Goal: Task Accomplishment & Management: Use online tool/utility

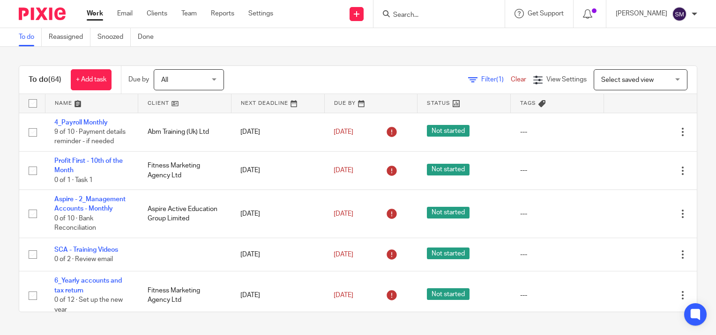
click at [424, 11] on input "Search" at bounding box center [434, 15] width 84 height 8
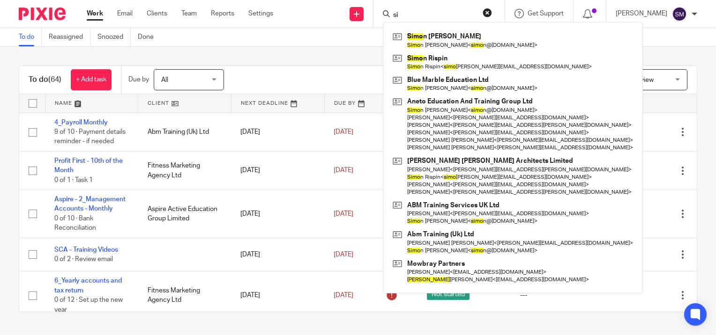
type input "s"
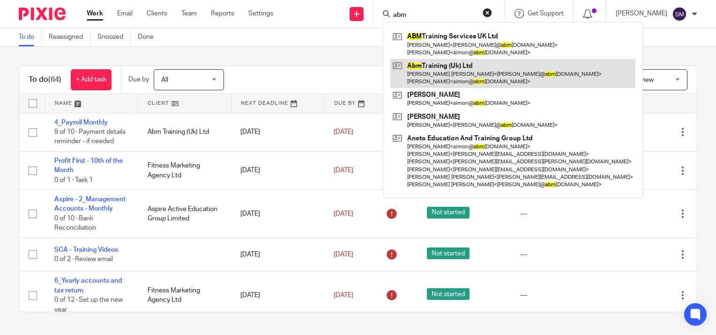
type input "abm"
click at [434, 71] on link at bounding box center [512, 73] width 245 height 29
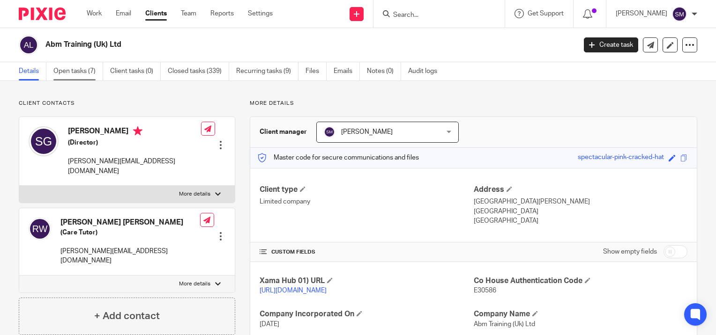
click at [73, 69] on link "Open tasks (7)" at bounding box center [78, 71] width 50 height 18
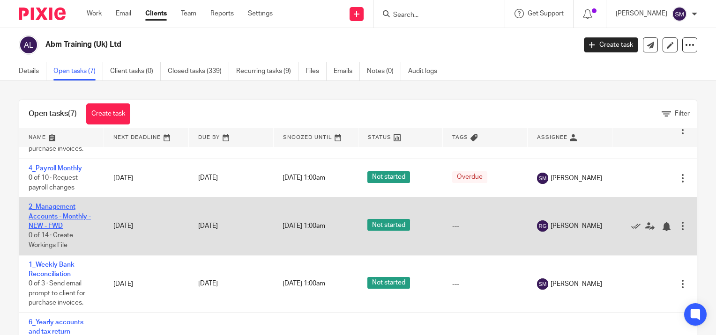
scroll to position [96, 0]
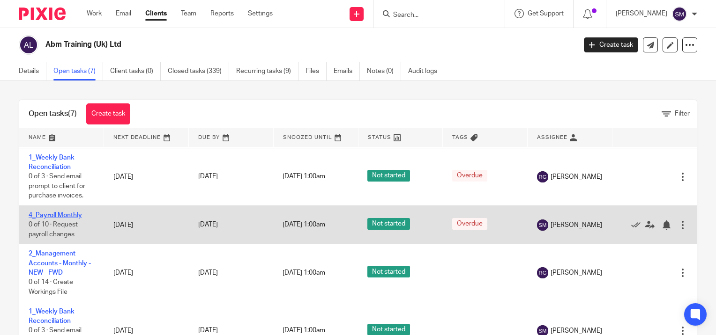
click at [60, 216] on link "4_Payroll Monthly" at bounding box center [55, 215] width 53 height 7
click at [52, 216] on link "4_Payroll Monthly" at bounding box center [55, 215] width 53 height 7
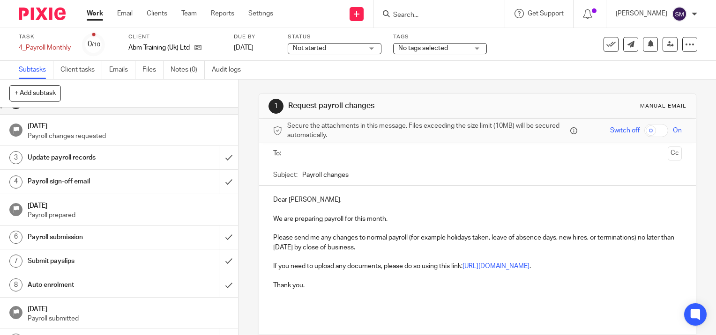
scroll to position [33, 0]
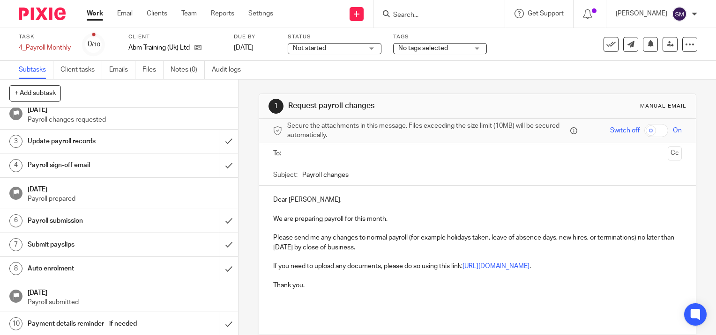
click at [94, 170] on h1 "Payroll sign-off email" at bounding box center [88, 165] width 121 height 14
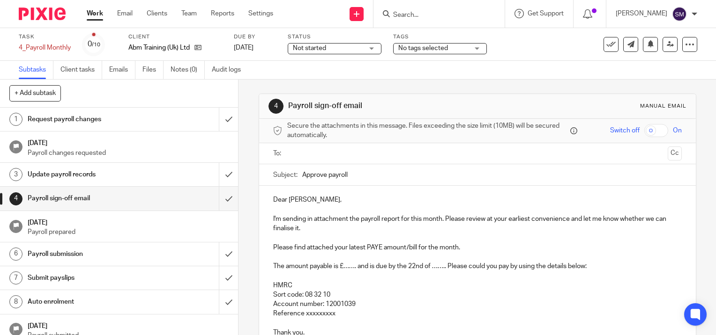
click at [349, 174] on input "Approve payroll" at bounding box center [492, 174] width 380 height 21
type input "Approve Payroll"
click at [343, 152] on input "text" at bounding box center [476, 154] width 373 height 11
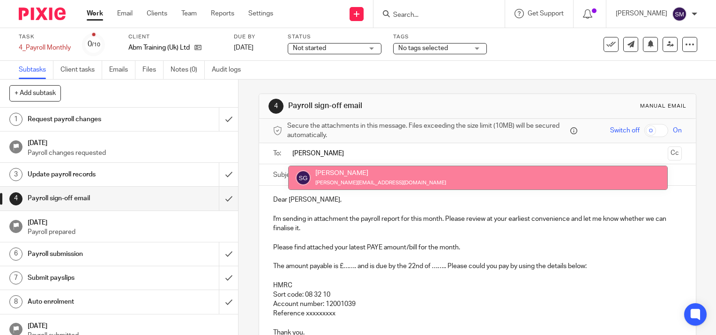
type input "simon"
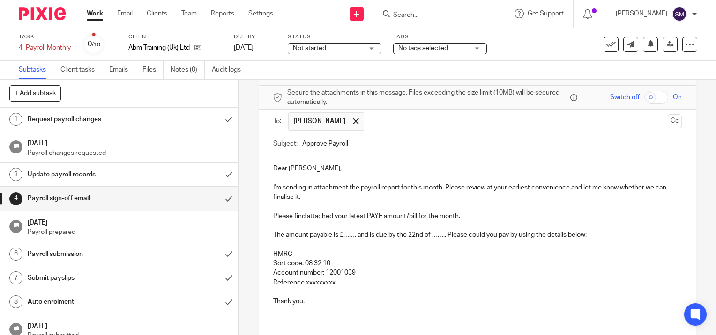
scroll to position [47, 0]
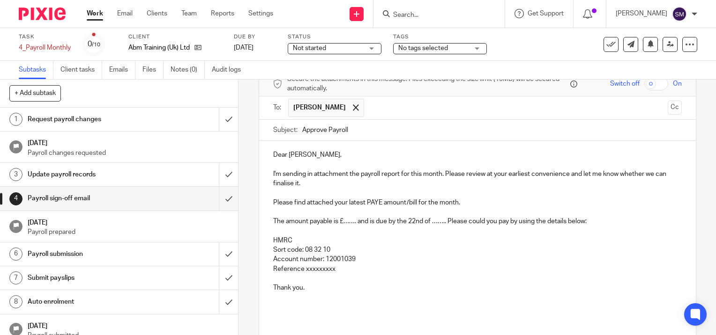
click at [353, 223] on p "The amount payable is £……. and is due by the 22nd of …….. Please could you pay …" at bounding box center [477, 221] width 409 height 9
click at [333, 265] on p "Reference xxxxxxxxx" at bounding box center [477, 269] width 409 height 9
click at [319, 287] on p "Thank you." at bounding box center [477, 287] width 409 height 9
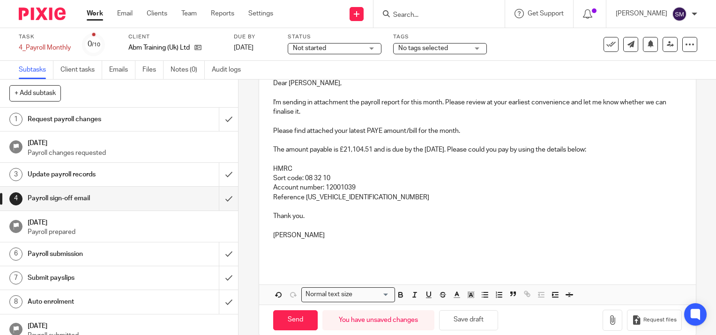
scroll to position [132, 0]
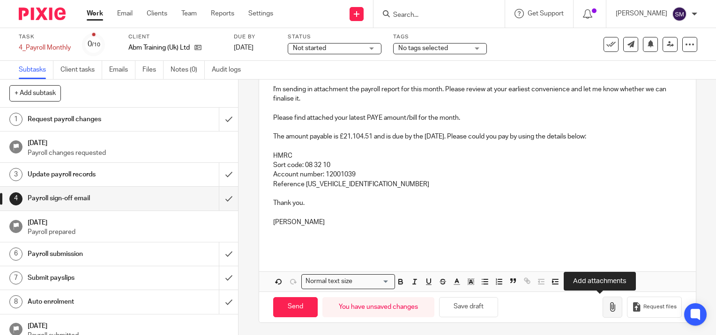
click at [605, 305] on button "button" at bounding box center [613, 307] width 20 height 21
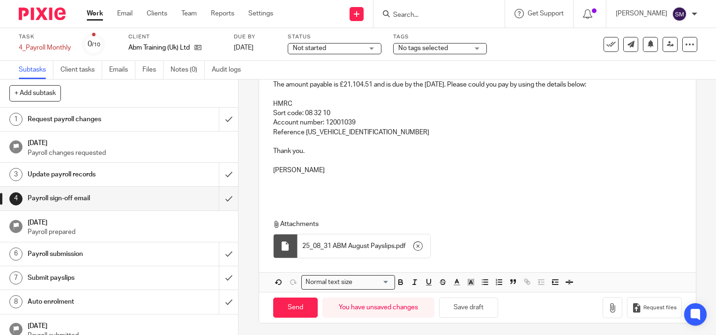
scroll to position [184, 0]
click at [608, 309] on icon "button" at bounding box center [612, 307] width 9 height 9
click at [608, 307] on icon "button" at bounding box center [612, 307] width 9 height 9
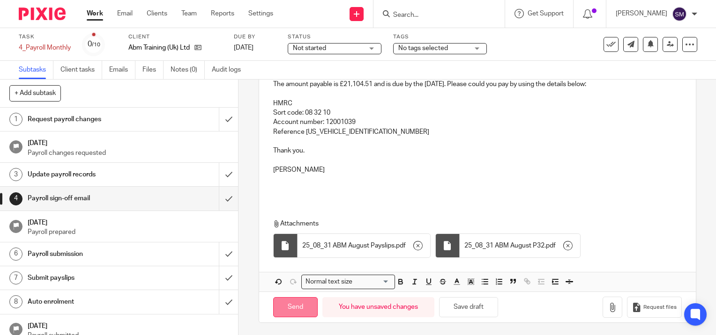
click at [296, 305] on input "Send" at bounding box center [295, 308] width 45 height 20
type input "Sent"
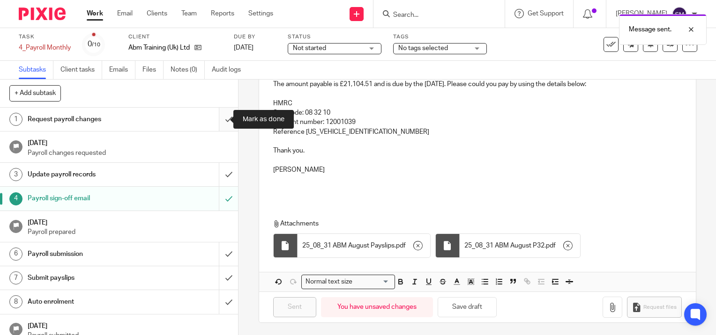
click at [217, 121] on input "submit" at bounding box center [119, 119] width 238 height 23
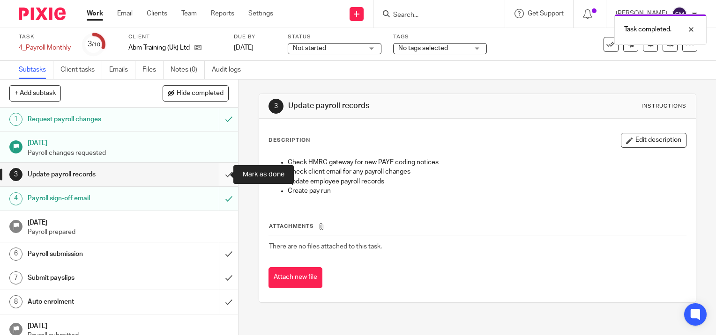
click at [218, 173] on input "submit" at bounding box center [119, 174] width 238 height 23
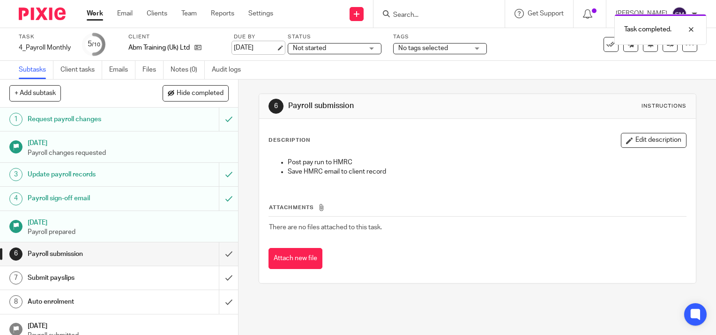
click at [276, 46] on link "20 Aug 2025" at bounding box center [255, 48] width 42 height 10
click at [94, 11] on link "Work" at bounding box center [95, 13] width 16 height 9
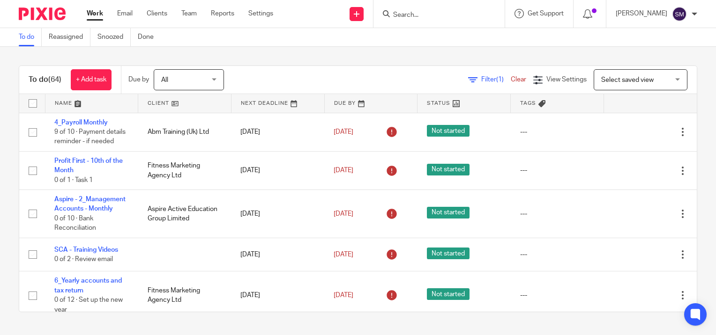
click at [93, 12] on link "Work" at bounding box center [95, 13] width 16 height 9
click at [264, 15] on link "Settings" at bounding box center [260, 13] width 25 height 9
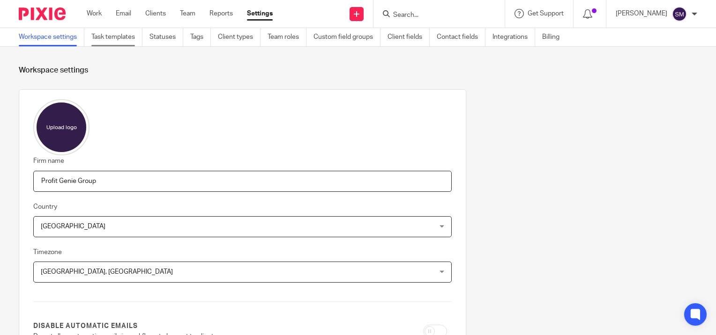
click at [131, 40] on link "Task templates" at bounding box center [116, 37] width 51 height 18
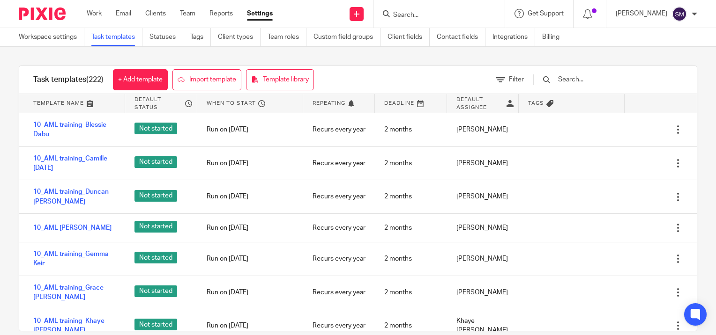
click at [598, 81] on input "text" at bounding box center [611, 79] width 109 height 10
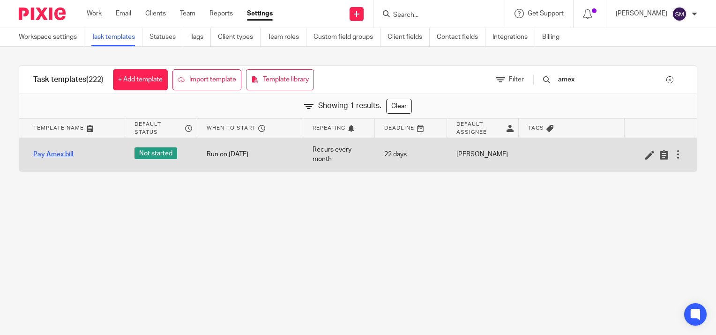
type input "amex"
click at [51, 152] on link "Pay Amex bill" at bounding box center [53, 154] width 40 height 9
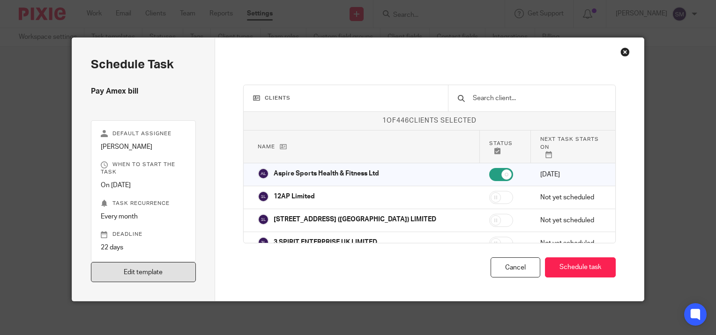
click at [129, 272] on link "Edit template" at bounding box center [143, 272] width 105 height 20
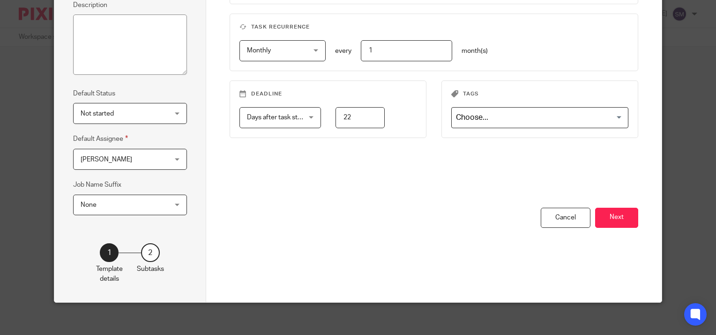
scroll to position [142, 0]
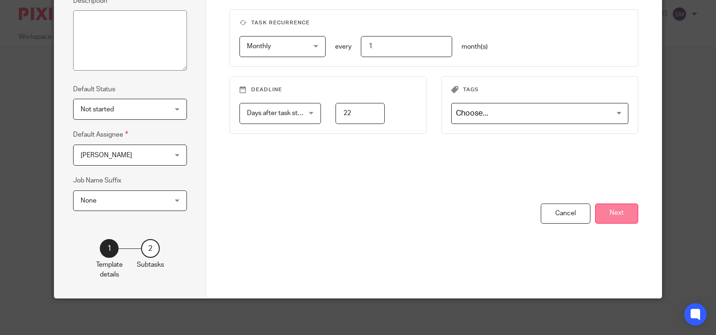
click at [612, 212] on button "Next" at bounding box center [616, 214] width 43 height 20
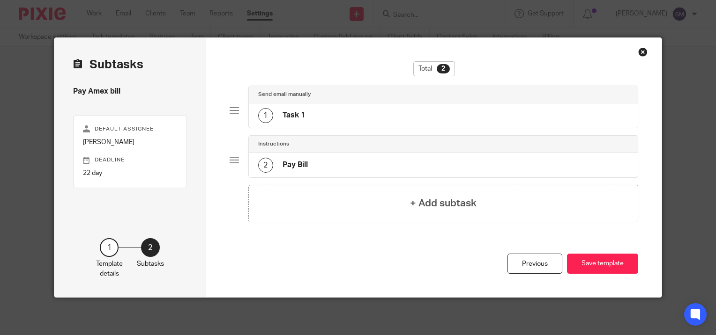
click at [285, 160] on h4 "Pay Bill" at bounding box center [295, 165] width 25 height 10
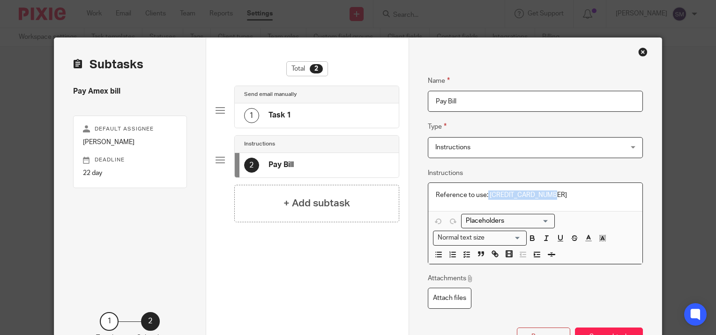
drag, startPoint x: 549, startPoint y: 194, endPoint x: 483, endPoint y: 189, distance: 66.7
click at [483, 189] on div "Reference to use: 3742 380571 61006" at bounding box center [535, 197] width 214 height 28
copy p "3742 380571 61006"
